Goal: Information Seeking & Learning: Learn about a topic

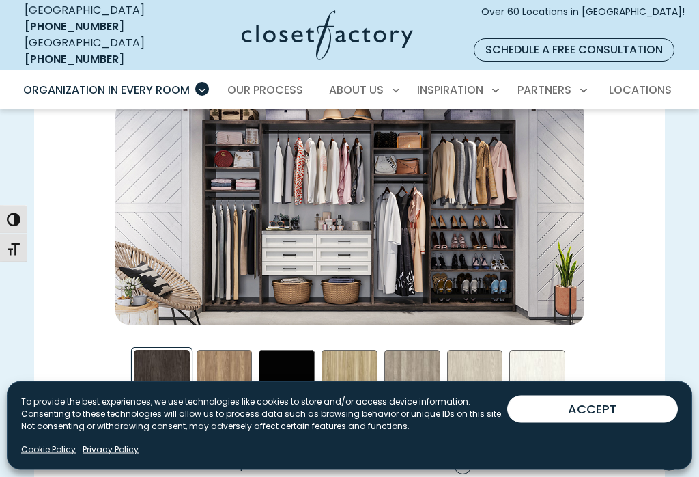
scroll to position [1749, 0]
click at [570, 423] on button "ACCEPT" at bounding box center [592, 408] width 171 height 27
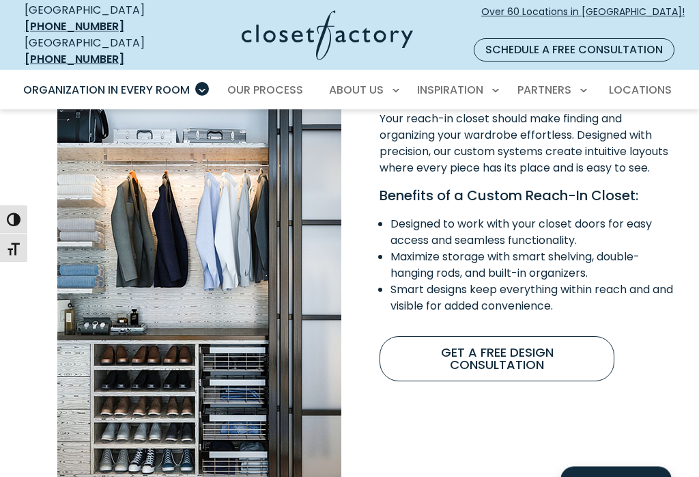
scroll to position [948, 0]
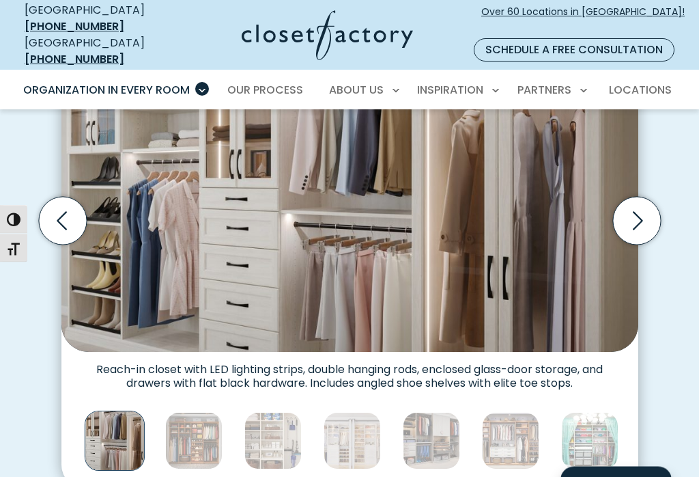
click at [201, 419] on img "Thumbnail Gallery" at bounding box center [193, 440] width 57 height 57
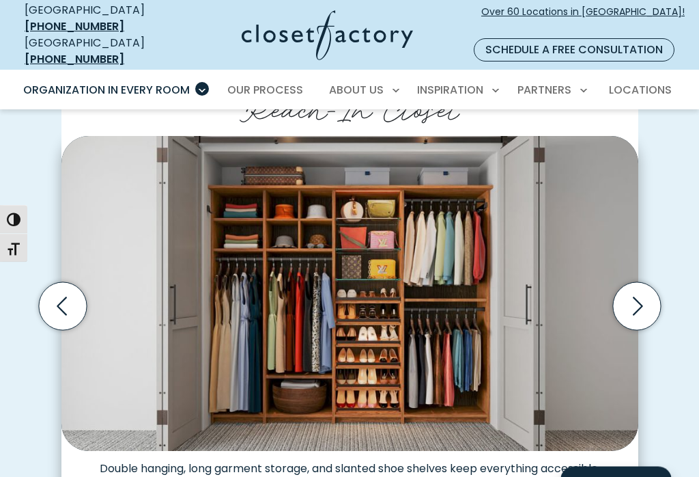
scroll to position [318, 0]
click at [636, 298] on icon "Next slide" at bounding box center [637, 306] width 48 height 48
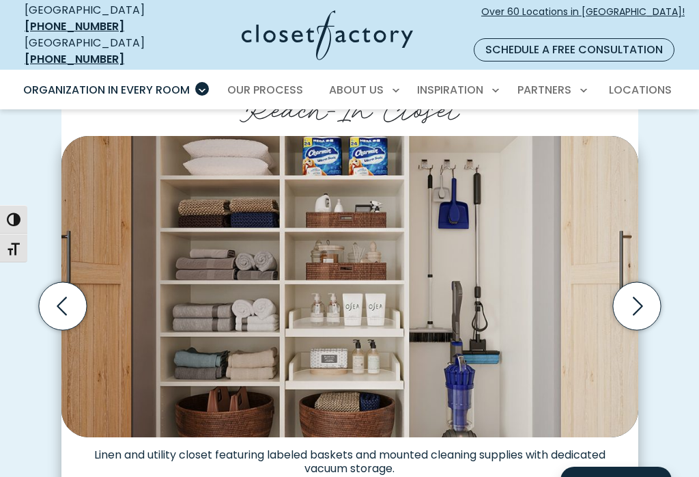
click at [649, 285] on icon "Next slide" at bounding box center [637, 306] width 48 height 48
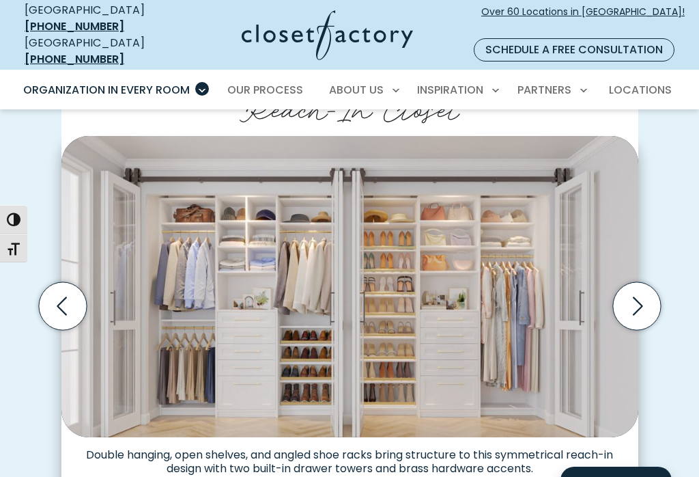
click at [631, 291] on icon "Next slide" at bounding box center [637, 306] width 48 height 48
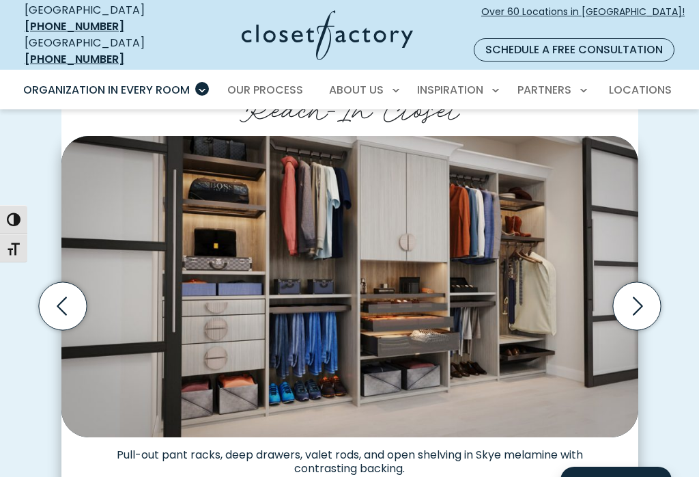
click at [640, 294] on icon "Next slide" at bounding box center [637, 306] width 48 height 48
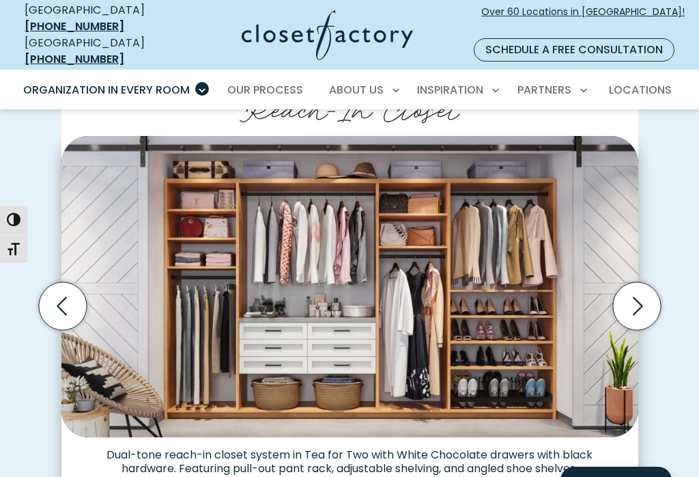
click at [636, 292] on icon "Next slide" at bounding box center [637, 306] width 48 height 48
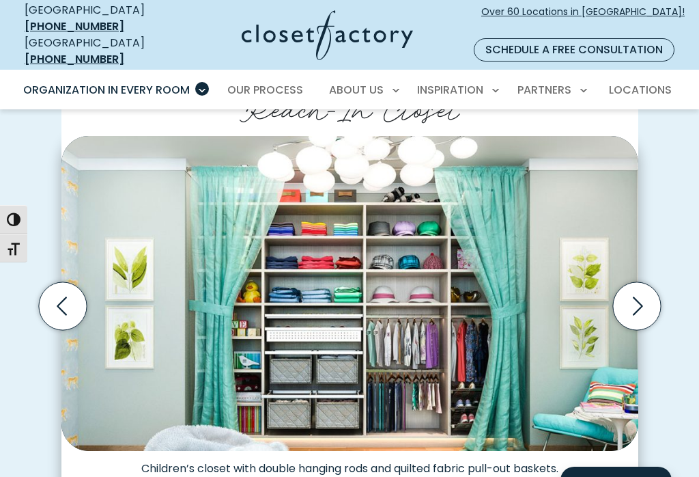
click at [634, 297] on icon "Next slide" at bounding box center [637, 306] width 48 height 48
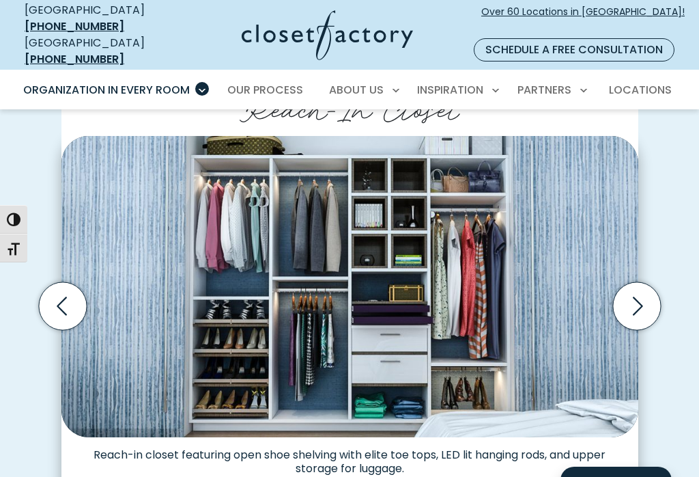
click at [642, 289] on icon "Next slide" at bounding box center [637, 306] width 48 height 48
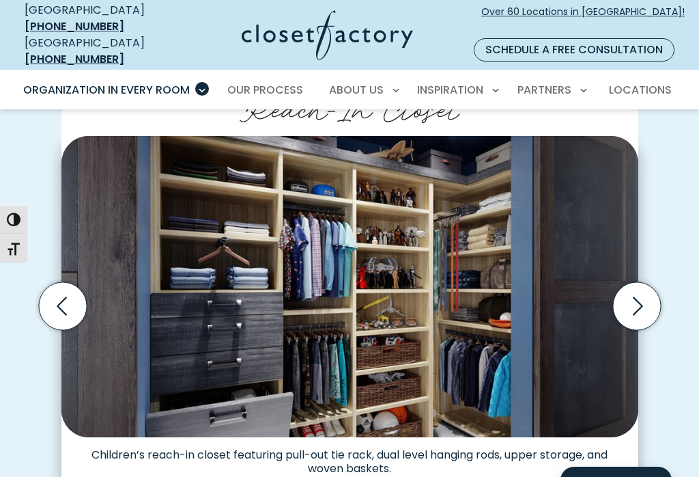
click at [647, 289] on icon "Next slide" at bounding box center [637, 306] width 48 height 48
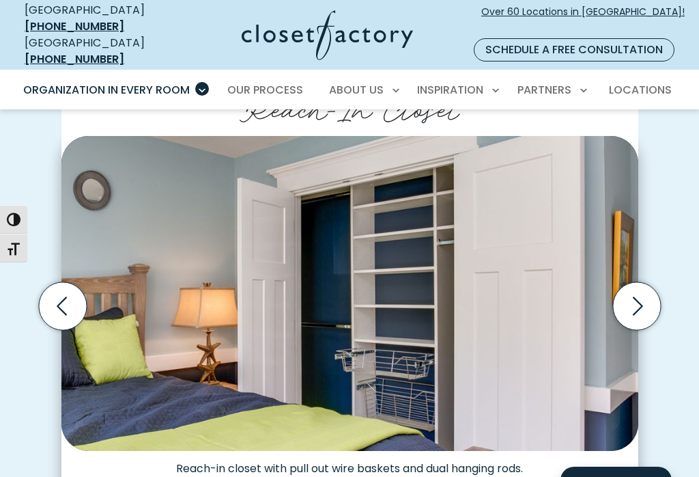
click at [637, 289] on icon "Next slide" at bounding box center [637, 306] width 48 height 48
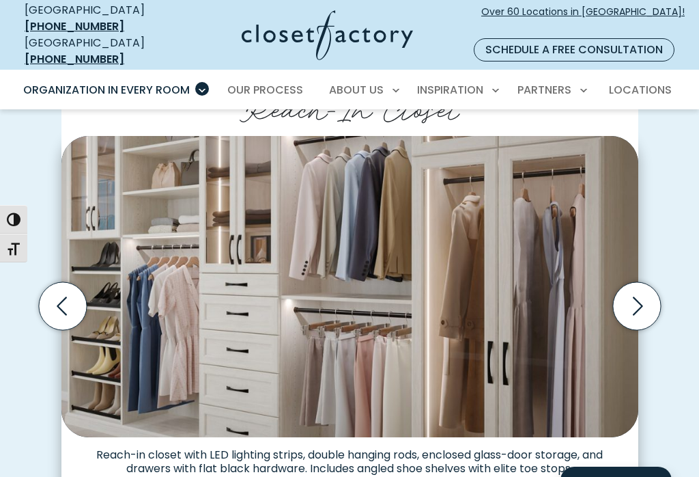
click at [644, 297] on icon "Next slide" at bounding box center [637, 306] width 48 height 48
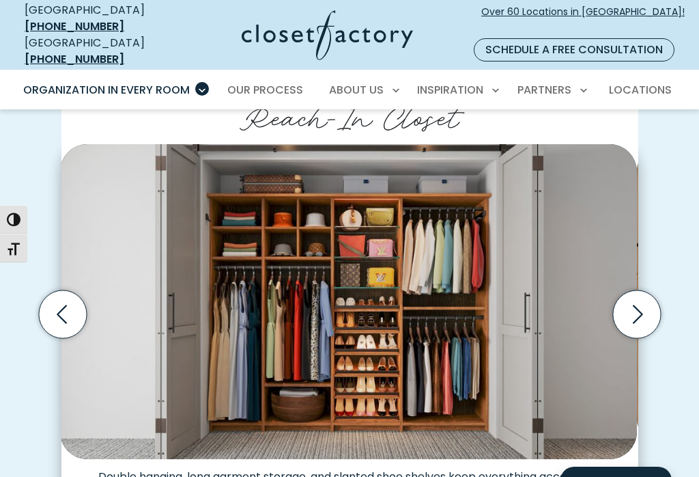
scroll to position [310, 0]
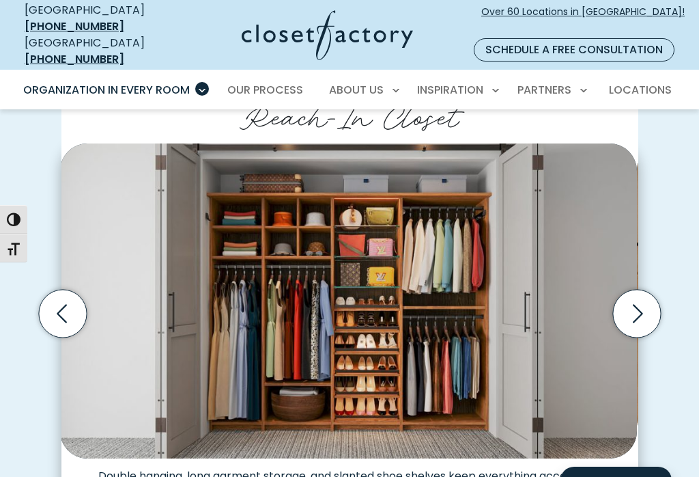
click at [640, 293] on icon "Next slide" at bounding box center [637, 314] width 48 height 48
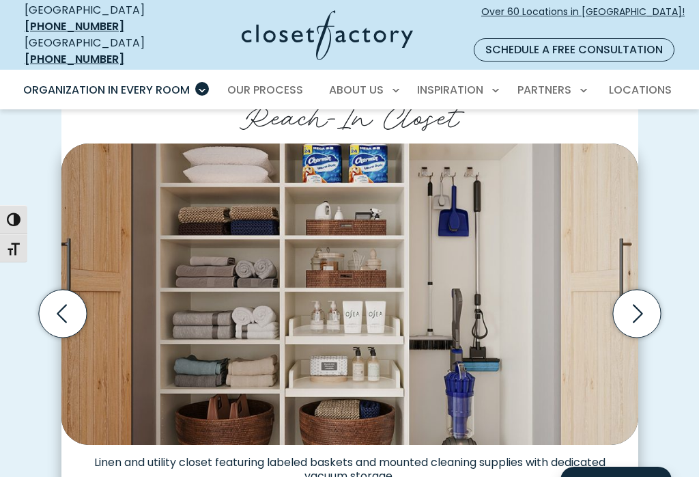
click at [638, 296] on icon "Next slide" at bounding box center [637, 314] width 48 height 48
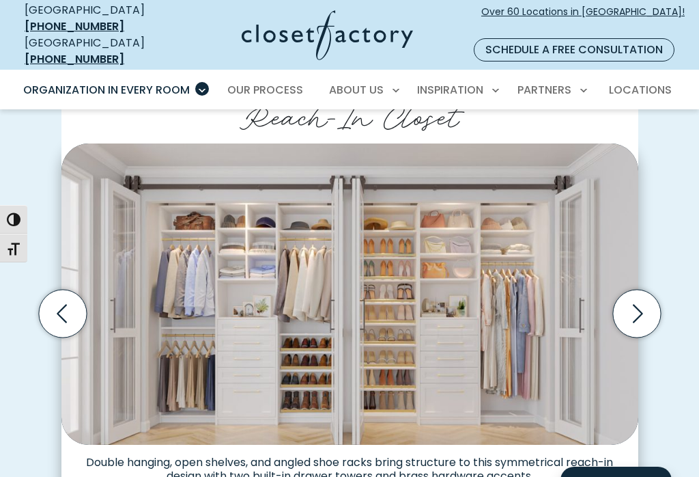
click at [621, 293] on icon "Next slide" at bounding box center [637, 314] width 48 height 48
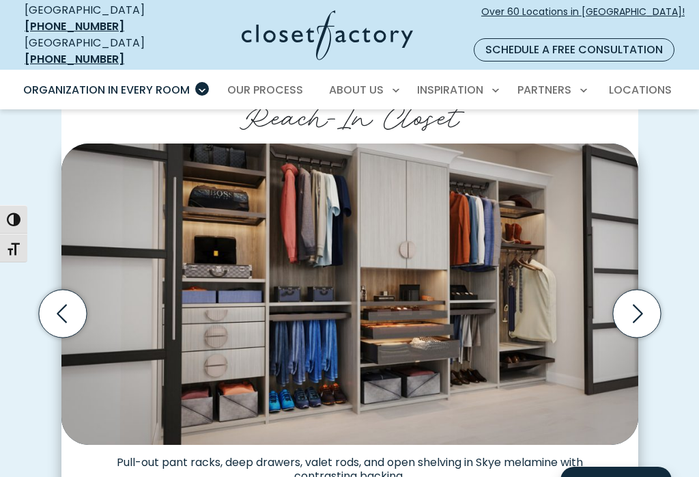
click at [632, 300] on icon "Next slide" at bounding box center [637, 314] width 48 height 48
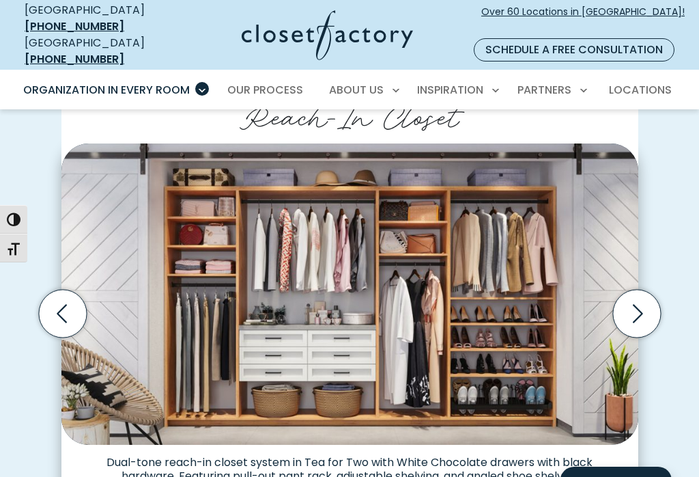
click at [631, 294] on icon "Next slide" at bounding box center [637, 314] width 48 height 48
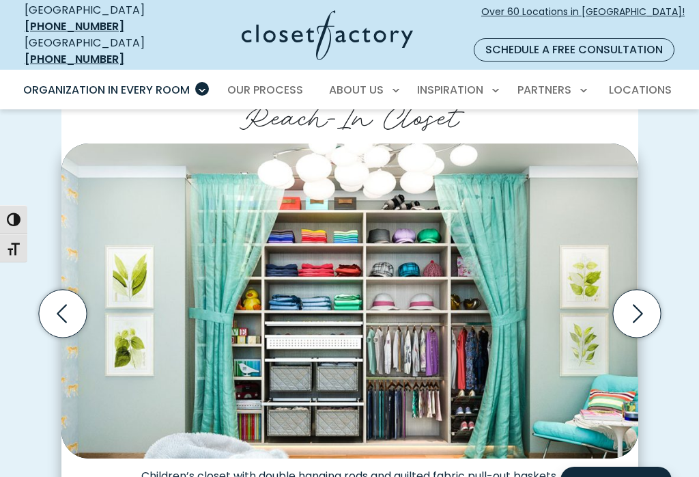
click at [633, 296] on icon "Next slide" at bounding box center [637, 314] width 48 height 48
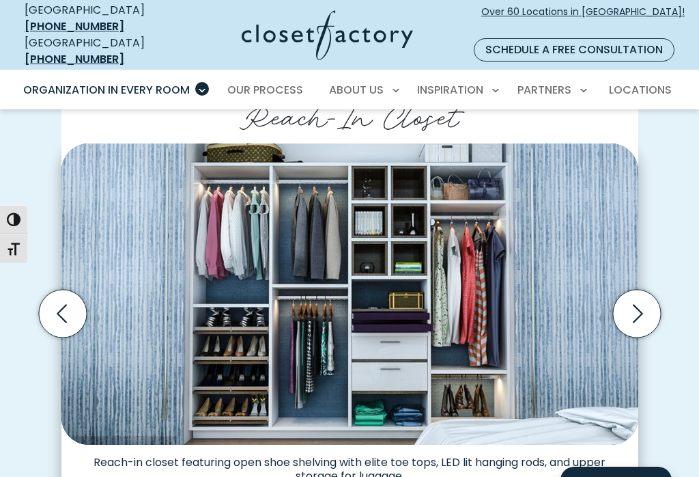
click at [640, 298] on icon "Next slide" at bounding box center [637, 314] width 48 height 48
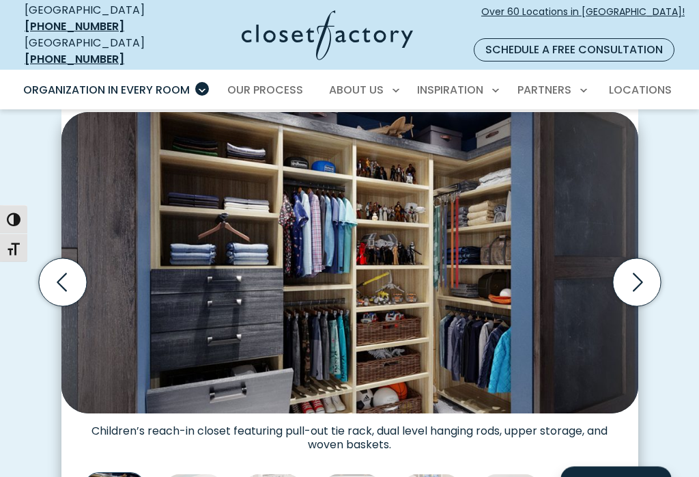
scroll to position [343, 0]
